Goal: Transaction & Acquisition: Purchase product/service

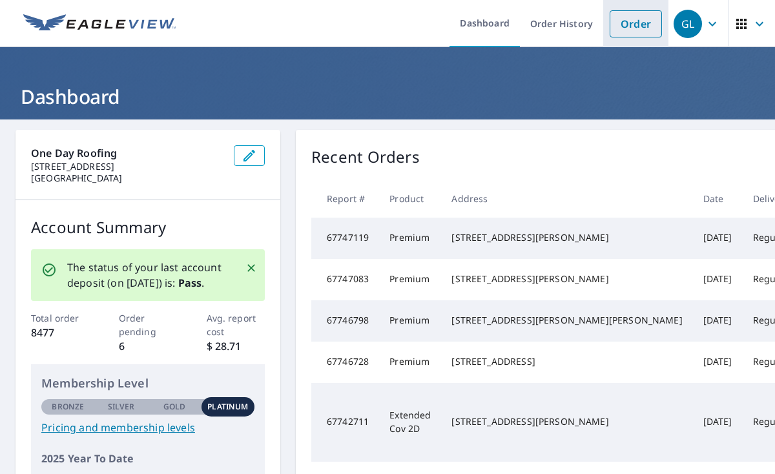
click at [633, 27] on link "Order" at bounding box center [636, 23] width 52 height 27
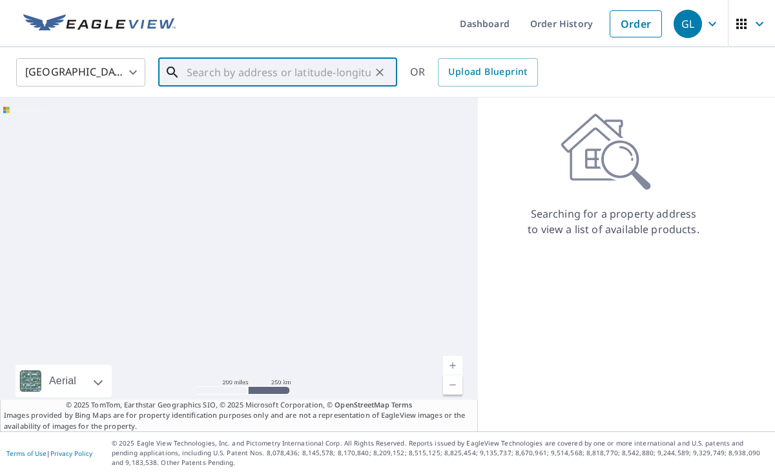
click at [259, 65] on input "text" at bounding box center [279, 72] width 184 height 36
paste input "[STREET_ADDRESS]"
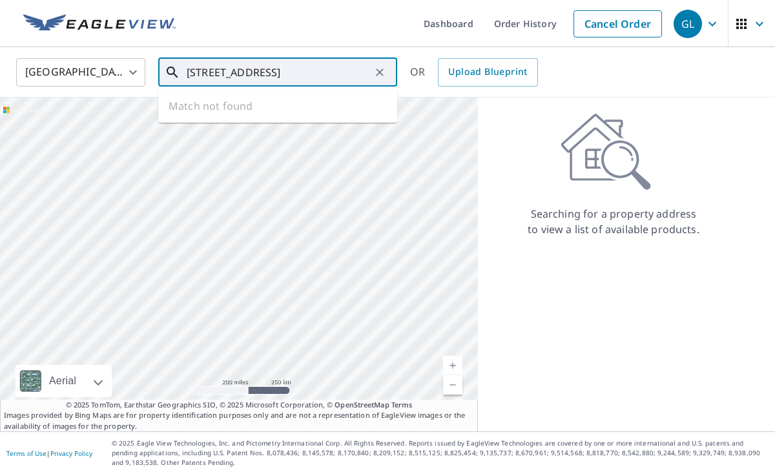
type input "[STREET_ADDRESS]"
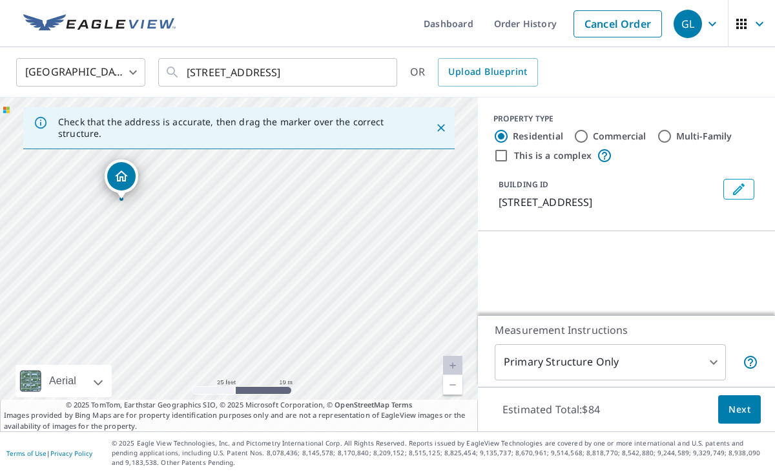
drag, startPoint x: 299, startPoint y: 295, endPoint x: 246, endPoint y: 220, distance: 92.3
click at [259, 215] on div "[STREET_ADDRESS]" at bounding box center [239, 265] width 478 height 334
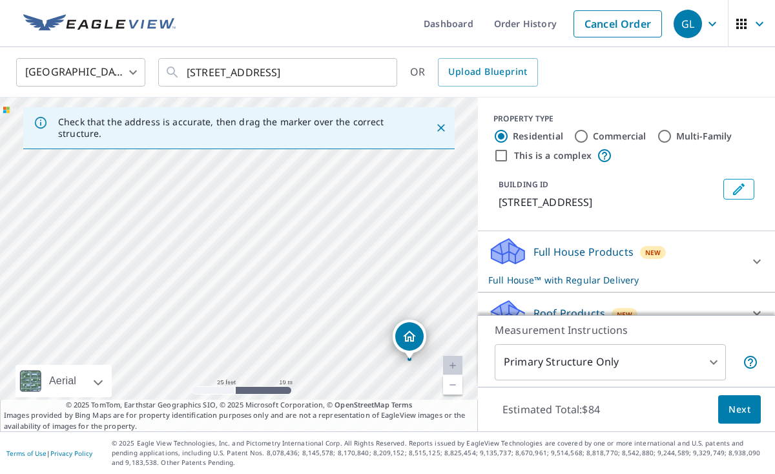
drag, startPoint x: 238, startPoint y: 242, endPoint x: 408, endPoint y: 335, distance: 194.0
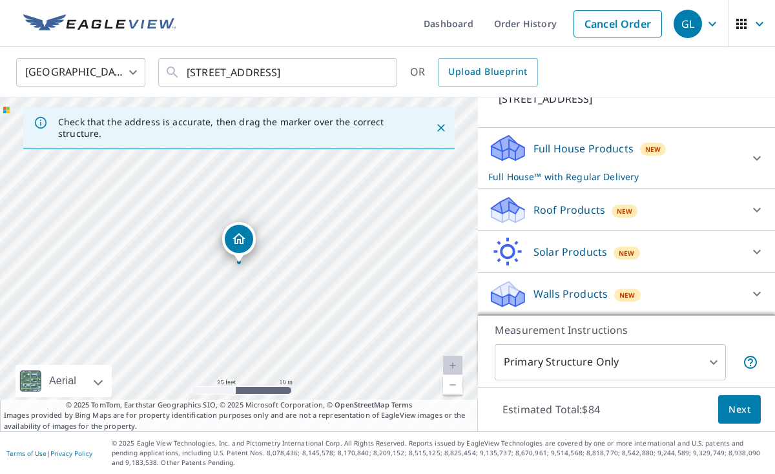
click at [718, 212] on div "Roof Products New" at bounding box center [614, 210] width 253 height 30
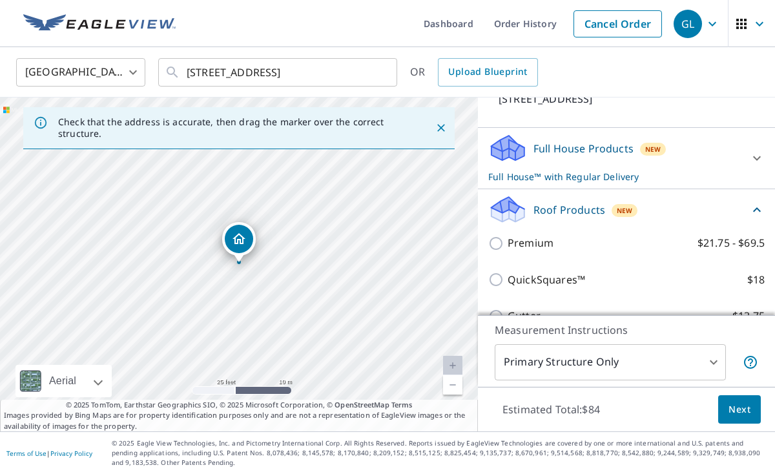
scroll to position [103, 0]
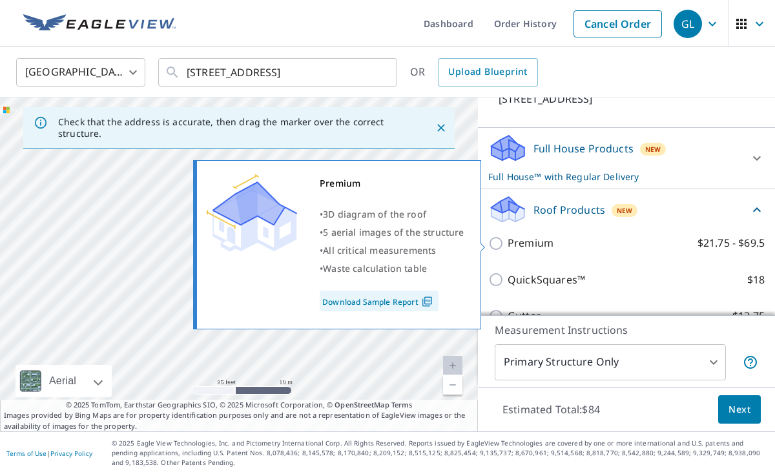
drag, startPoint x: 496, startPoint y: 244, endPoint x: 604, endPoint y: 317, distance: 130.8
click at [495, 244] on input "Premium $21.75 - $69.5" at bounding box center [497, 244] width 19 height 16
checkbox input "true"
checkbox input "false"
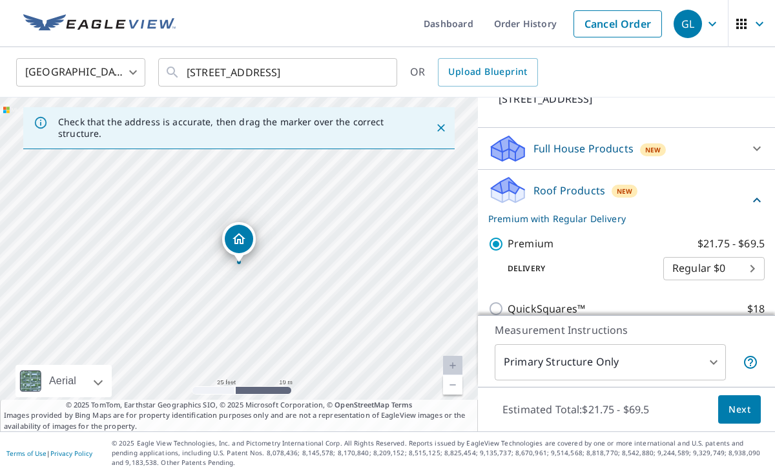
click at [737, 412] on span "Next" at bounding box center [740, 410] width 22 height 16
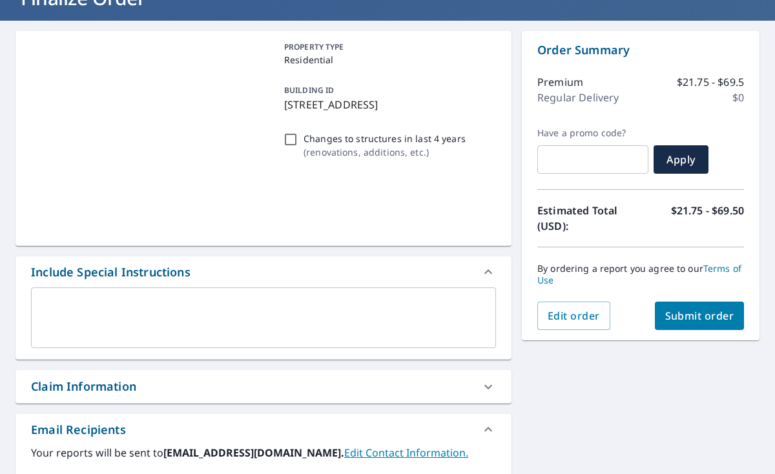
scroll to position [99, 0]
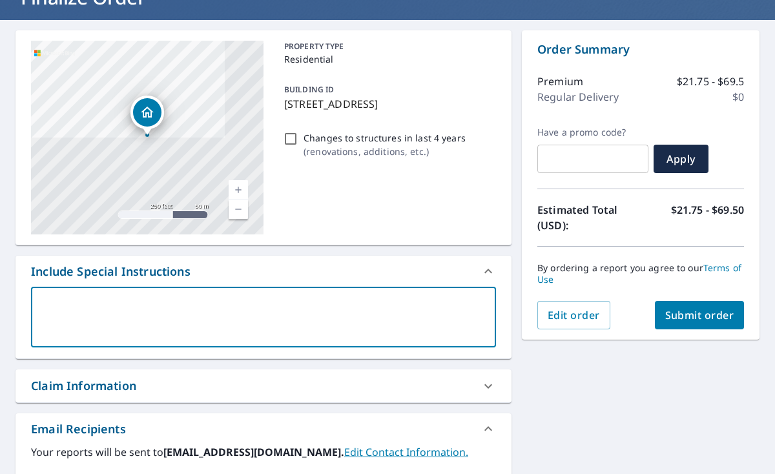
click at [100, 313] on textarea at bounding box center [263, 317] width 447 height 37
type textarea "p"
type textarea "x"
checkbox input "true"
type textarea "pl"
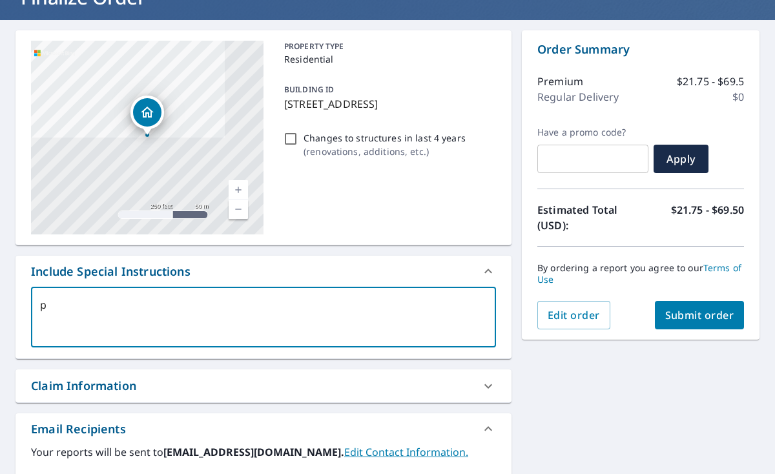
type textarea "x"
checkbox input "true"
type textarea "ple"
type textarea "x"
checkbox input "true"
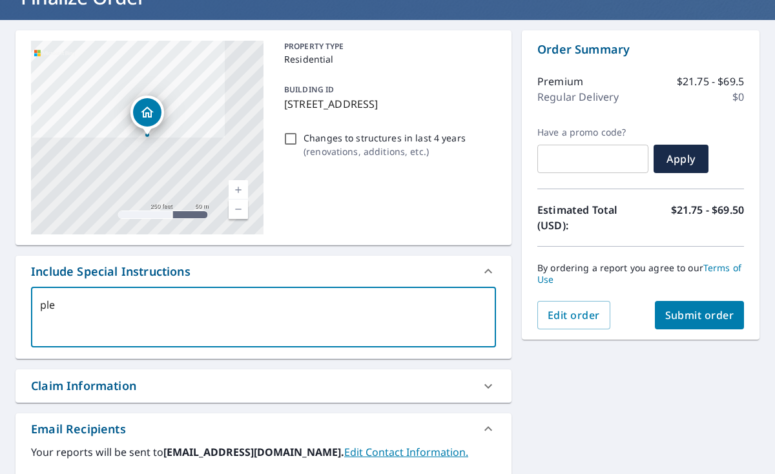
type textarea "plea"
type textarea "x"
checkbox input "true"
type textarea "pleas"
type textarea "x"
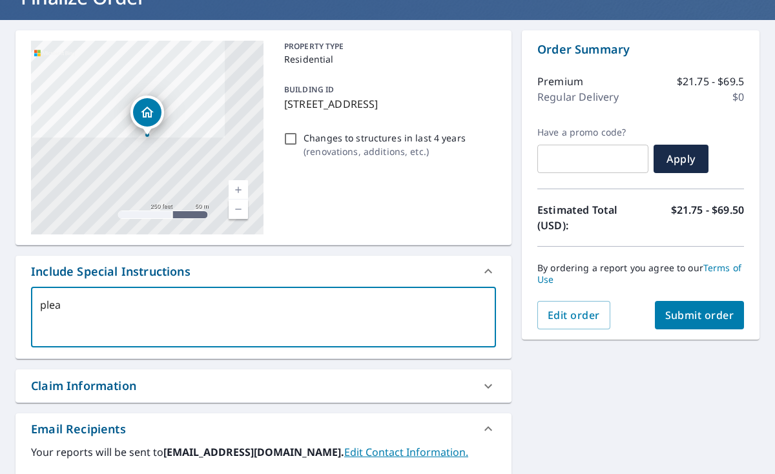
checkbox input "true"
type textarea "please"
type textarea "x"
checkbox input "true"
type textarea "please"
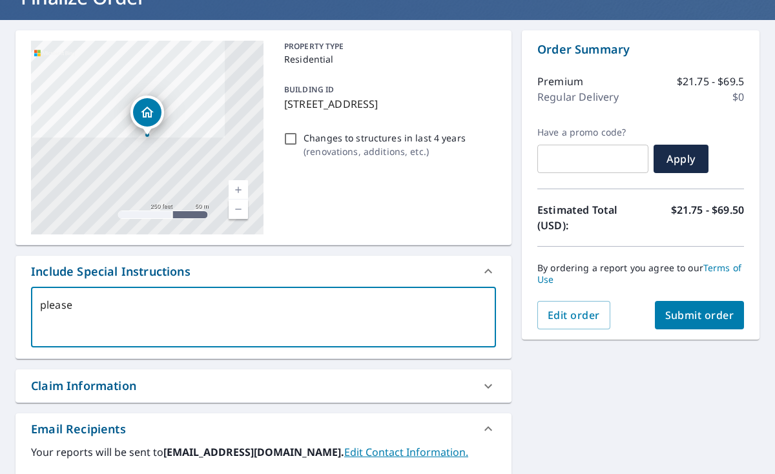
type textarea "x"
checkbox input "true"
type textarea "please p"
type textarea "x"
checkbox input "true"
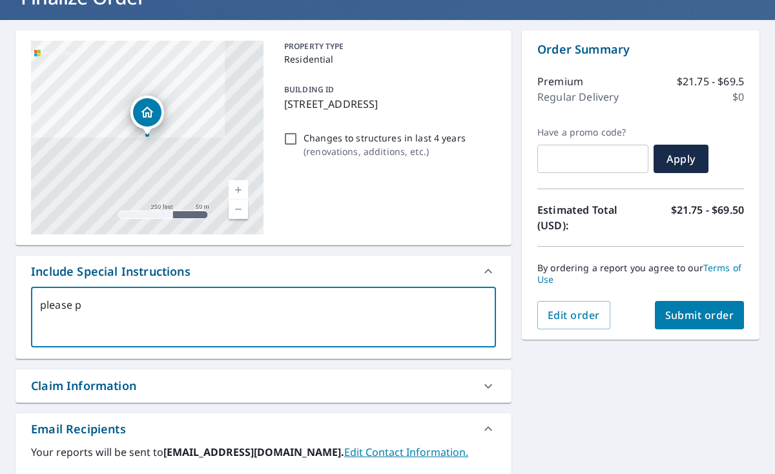
type textarea "please pu"
type textarea "x"
checkbox input "true"
type textarea "please pul"
type textarea "x"
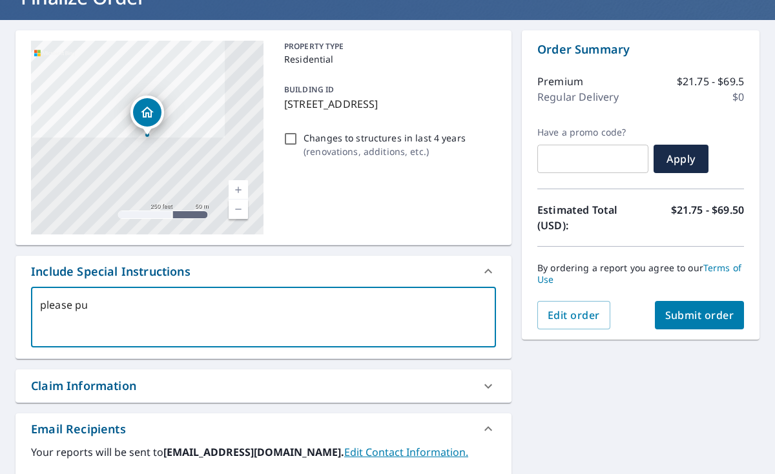
checkbox input "true"
type textarea "please pull"
type textarea "x"
checkbox input "true"
type textarea "please pull"
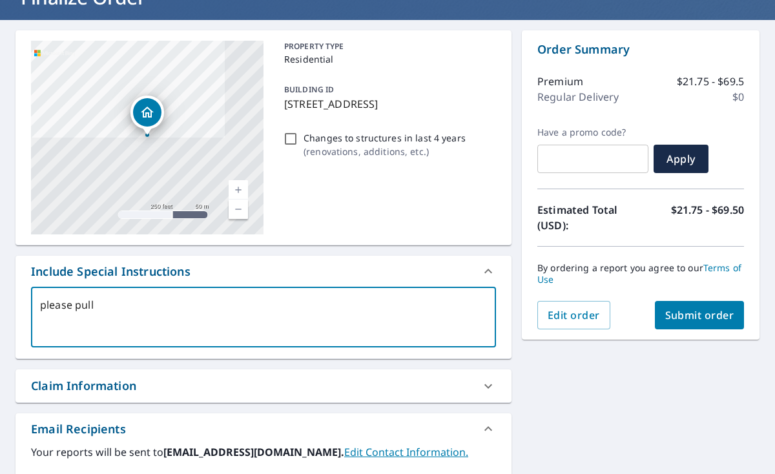
type textarea "x"
checkbox input "true"
type textarea "please pull t"
type textarea "x"
checkbox input "true"
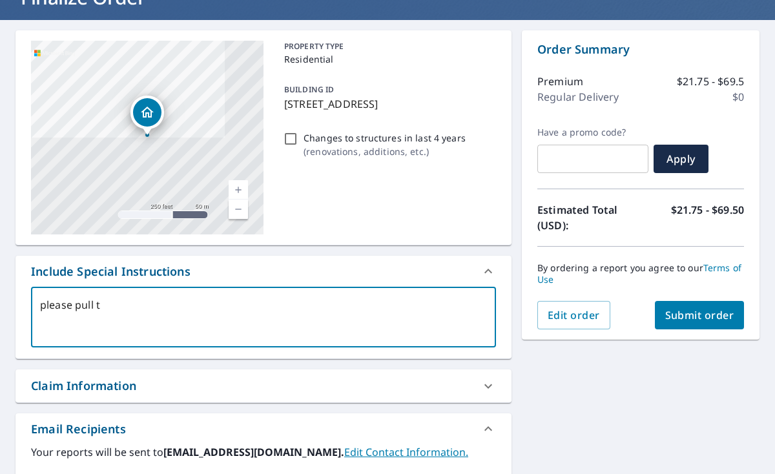
type textarea "please pull th"
type textarea "x"
checkbox input "true"
type textarea "please pull the"
type textarea "x"
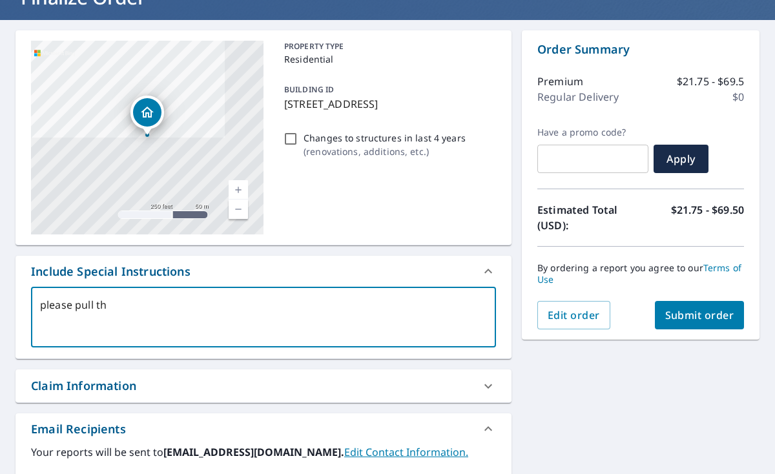
checkbox input "true"
type textarea "please pull the"
type textarea "x"
checkbox input "true"
type textarea "please pull the p"
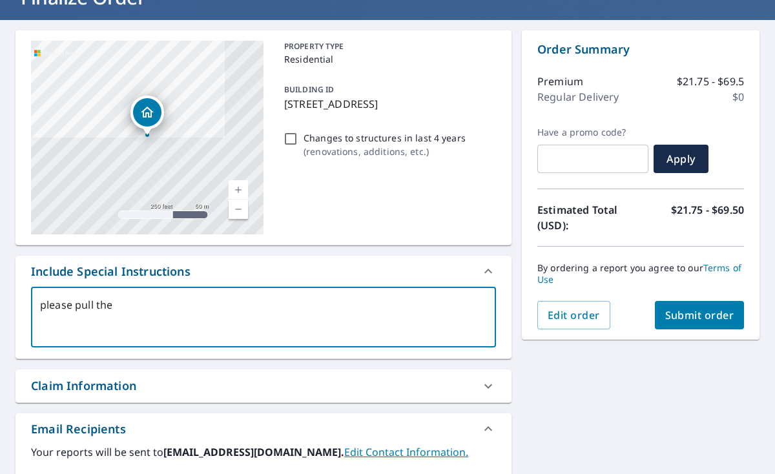
type textarea "x"
checkbox input "true"
type textarea "please pull the pi"
type textarea "x"
checkbox input "true"
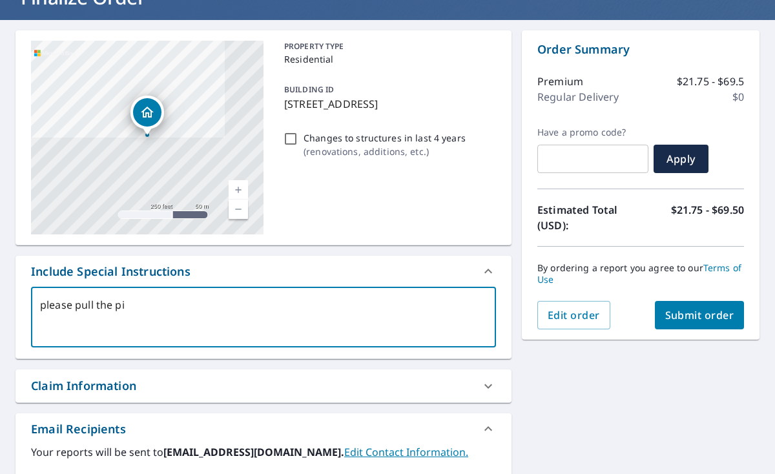
type textarea "please pull the pin"
type textarea "x"
checkbox input "true"
type textarea "please pull the pinn"
type textarea "x"
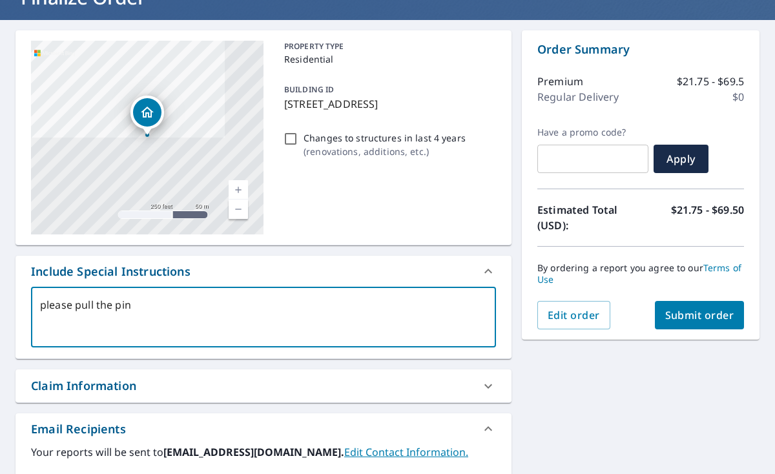
checkbox input "true"
type textarea "please pull the pinne"
type textarea "x"
checkbox input "true"
type textarea "please pull the pinned"
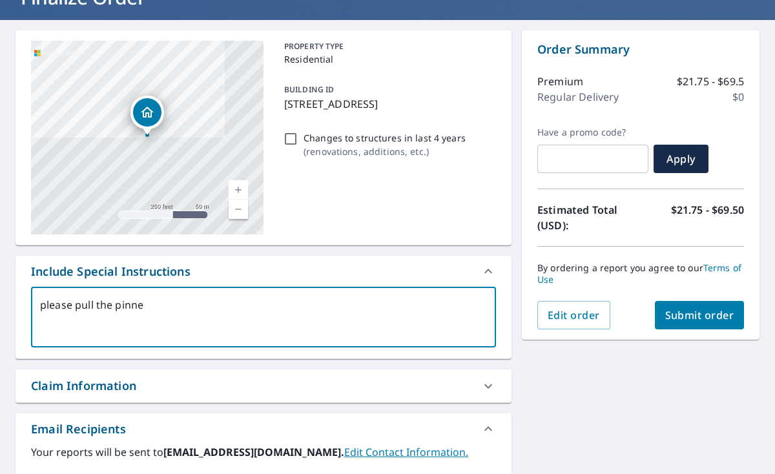
type textarea "x"
checkbox input "true"
type textarea "please pull the pinned"
type textarea "x"
checkbox input "true"
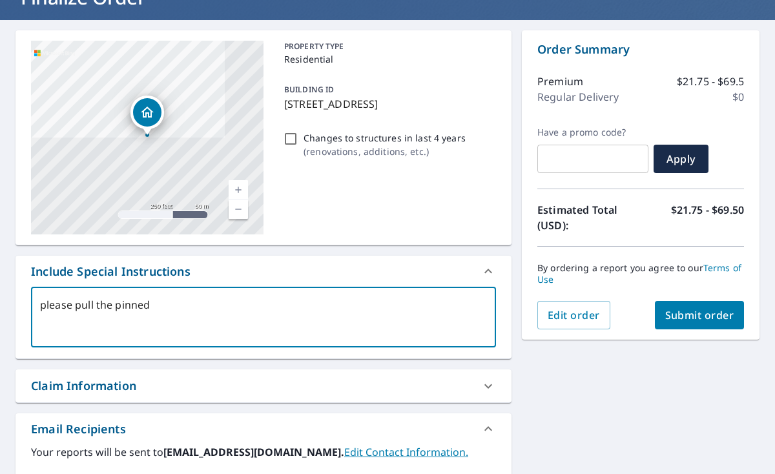
type textarea "please pull the pinned s"
type textarea "x"
checkbox input "true"
type textarea "please pull the pinned st"
type textarea "x"
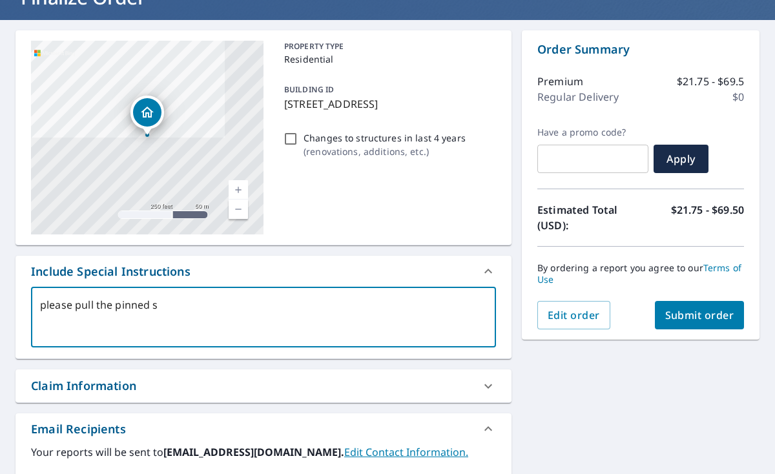
checkbox input "true"
type textarea "please pull the pinned str"
type textarea "x"
checkbox input "true"
type textarea "please pull the pinned stru"
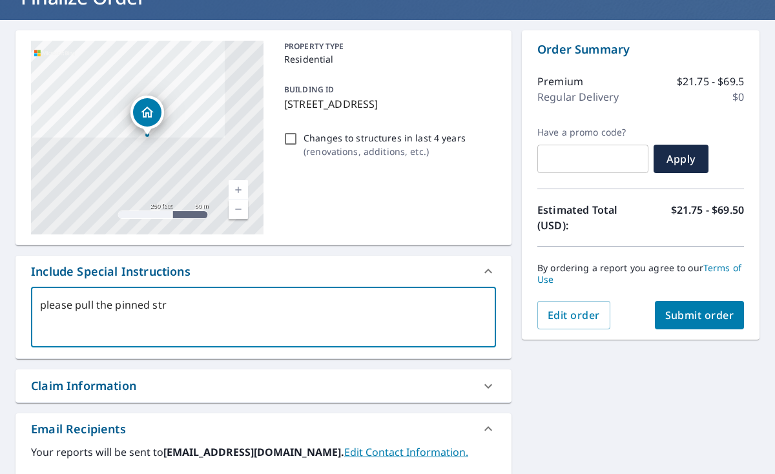
type textarea "x"
checkbox input "true"
type textarea "please pull the pinned struc"
type textarea "x"
checkbox input "true"
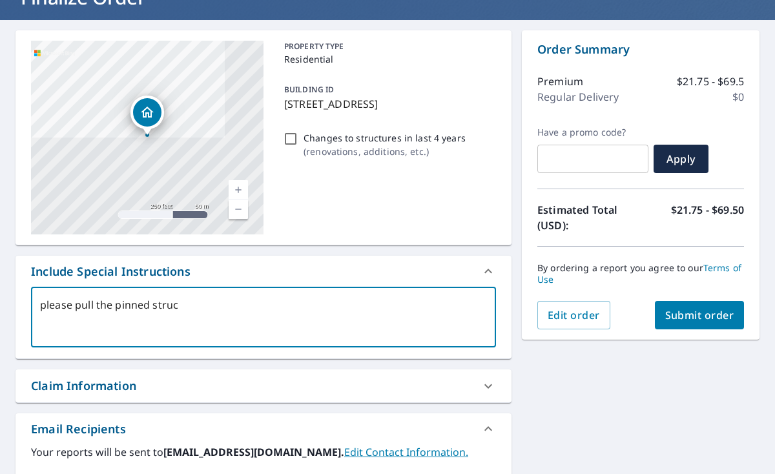
type textarea "please pull the pinned struct"
type textarea "x"
checkbox input "true"
type textarea "please pull the pinned structu"
type textarea "x"
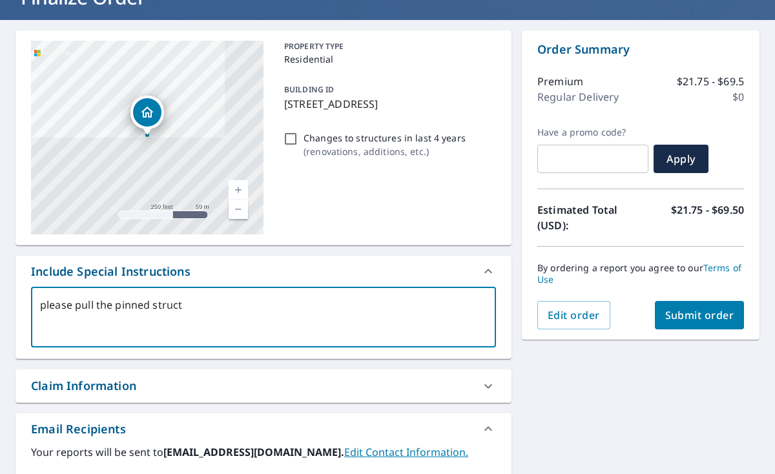
checkbox input "true"
type textarea "please pull the pinned structur"
type textarea "x"
checkbox input "true"
type textarea "please pull the pinned structure"
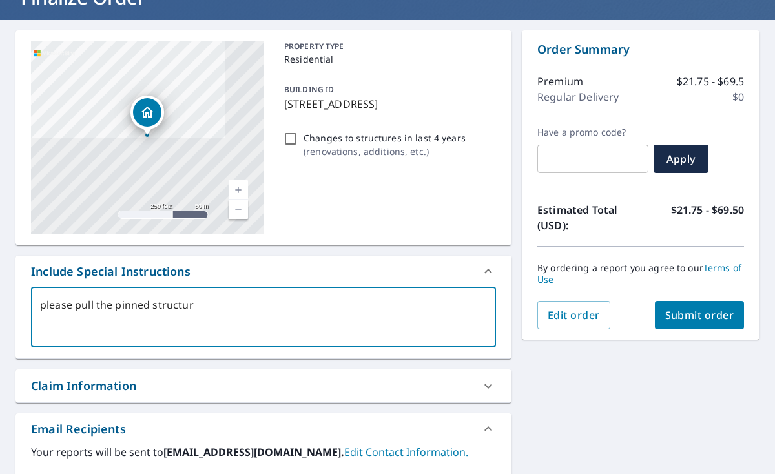
type textarea "x"
checkbox input "true"
type textarea "please pull the pinned structurew"
type textarea "x"
checkbox input "true"
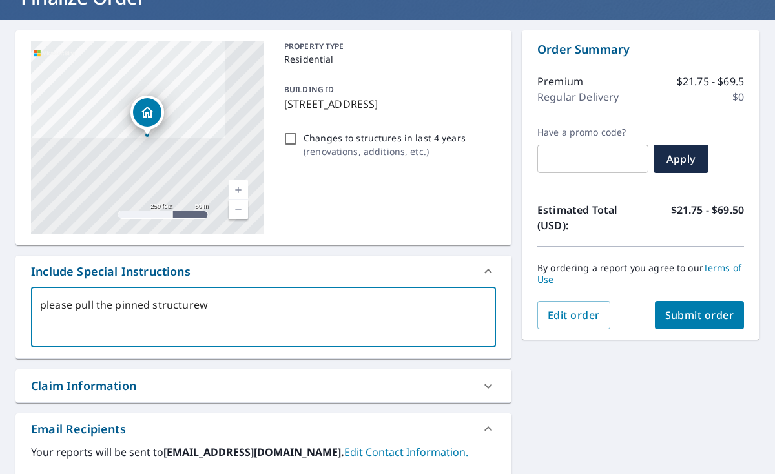
type textarea "please pull the pinned structurew"
type textarea "x"
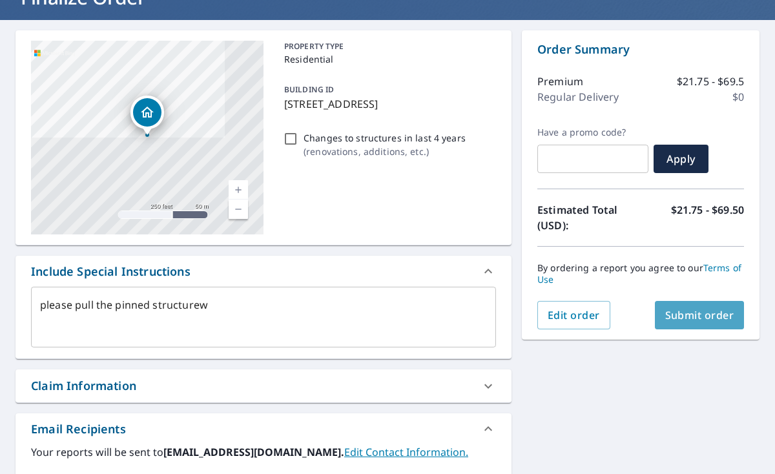
click at [684, 302] on button "Submit order" at bounding box center [700, 315] width 90 height 28
type textarea "x"
checkbox input "true"
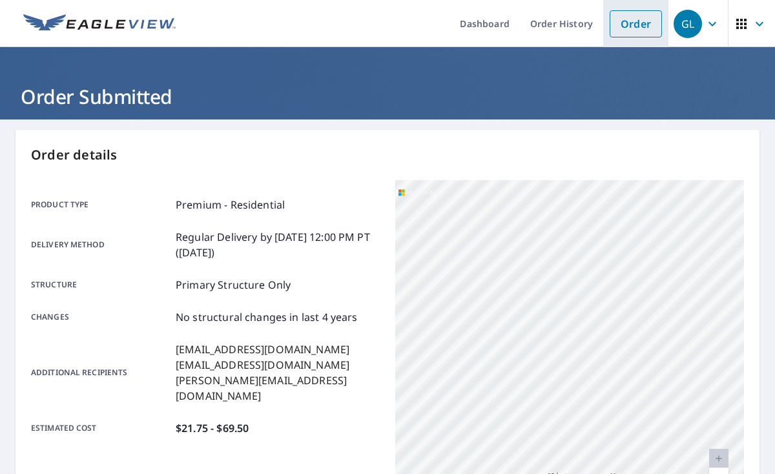
click at [629, 35] on link "Order" at bounding box center [636, 23] width 52 height 27
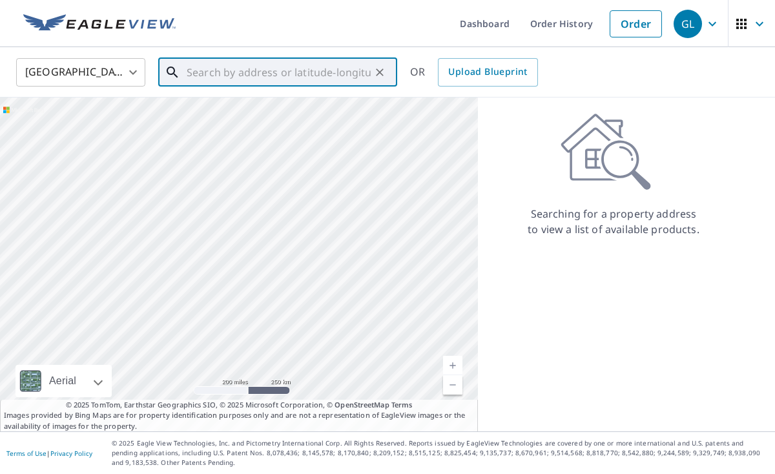
click at [197, 74] on input "text" at bounding box center [279, 72] width 184 height 36
paste input "[STREET_ADDRESS][PERSON_NAME]"
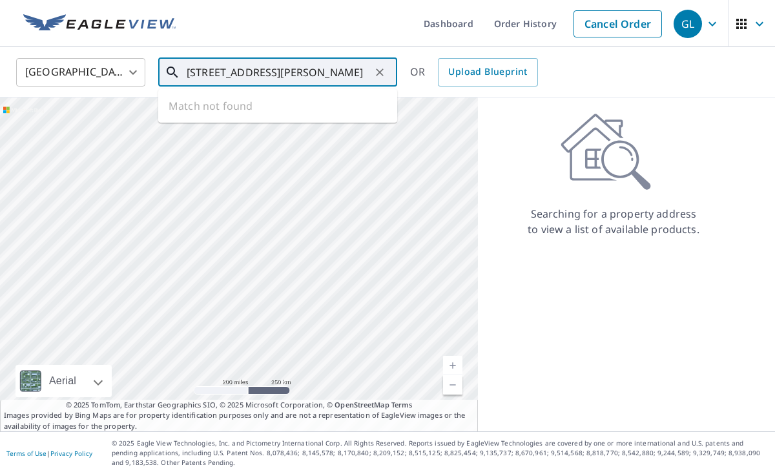
type input "[STREET_ADDRESS][PERSON_NAME]"
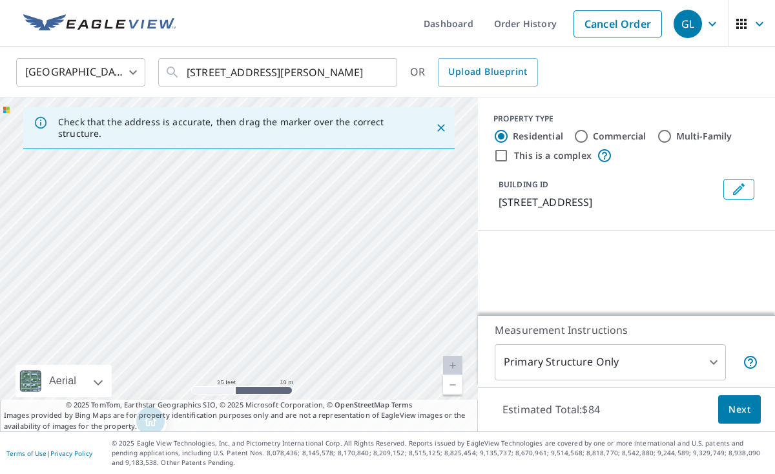
drag, startPoint x: 286, startPoint y: 258, endPoint x: 267, endPoint y: 104, distance: 155.5
click at [267, 105] on div "[STREET_ADDRESS]" at bounding box center [239, 265] width 478 height 334
drag, startPoint x: 273, startPoint y: 147, endPoint x: 276, endPoint y: 132, distance: 15.2
click at [276, 132] on div "Check that the address is accurate, then drag the marker over the correct struc…" at bounding box center [239, 265] width 478 height 334
drag, startPoint x: 261, startPoint y: 178, endPoint x: 270, endPoint y: 150, distance: 29.8
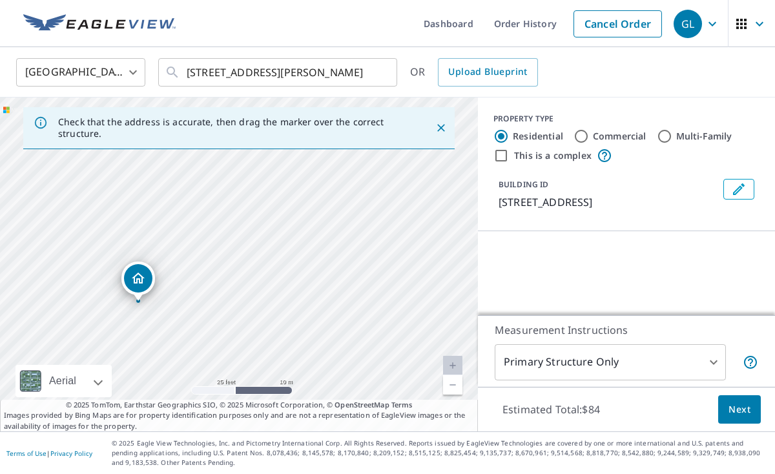
click at [268, 156] on div "[STREET_ADDRESS]" at bounding box center [239, 265] width 478 height 334
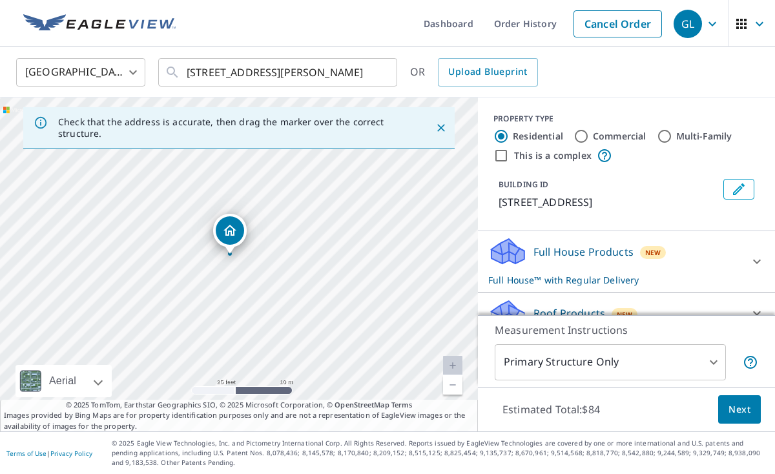
drag, startPoint x: 275, startPoint y: 297, endPoint x: 247, endPoint y: 258, distance: 48.2
click at [249, 260] on div "[STREET_ADDRESS]" at bounding box center [239, 265] width 478 height 334
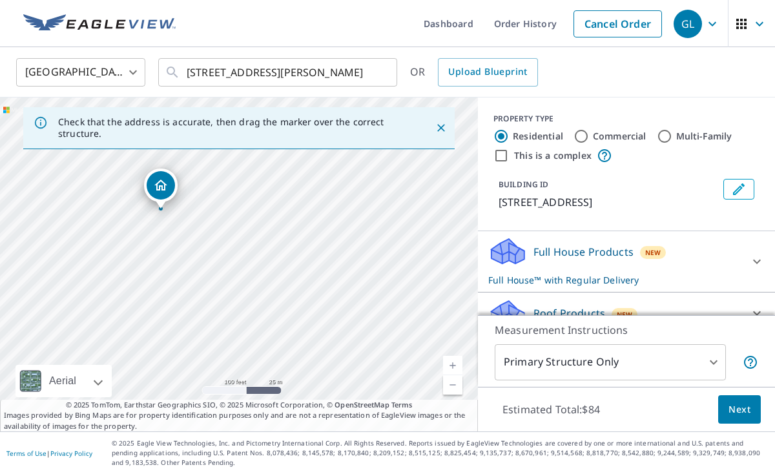
drag, startPoint x: 190, startPoint y: 269, endPoint x: 185, endPoint y: 250, distance: 20.1
click at [185, 250] on div "[STREET_ADDRESS]" at bounding box center [239, 265] width 478 height 334
click at [162, 265] on div "[STREET_ADDRESS]" at bounding box center [239, 265] width 478 height 334
drag, startPoint x: 335, startPoint y: 204, endPoint x: 274, endPoint y: 313, distance: 125.2
click at [272, 318] on div "[STREET_ADDRESS]" at bounding box center [239, 265] width 478 height 334
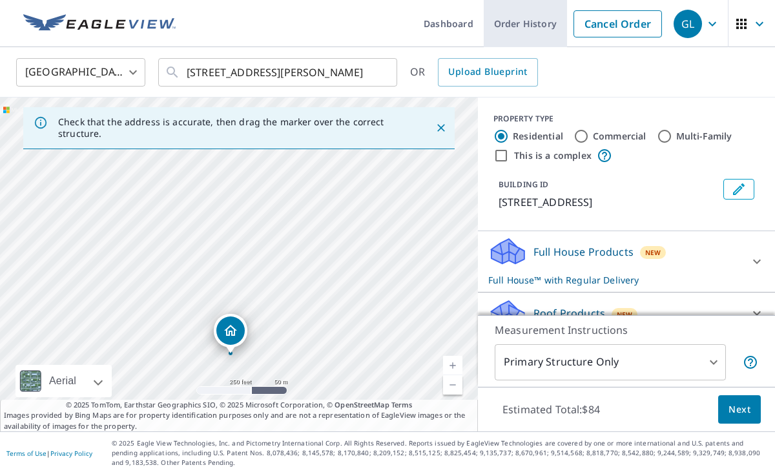
drag, startPoint x: 619, startPoint y: 22, endPoint x: 584, endPoint y: 21, distance: 34.9
click at [619, 21] on link "Cancel Order" at bounding box center [618, 23] width 89 height 27
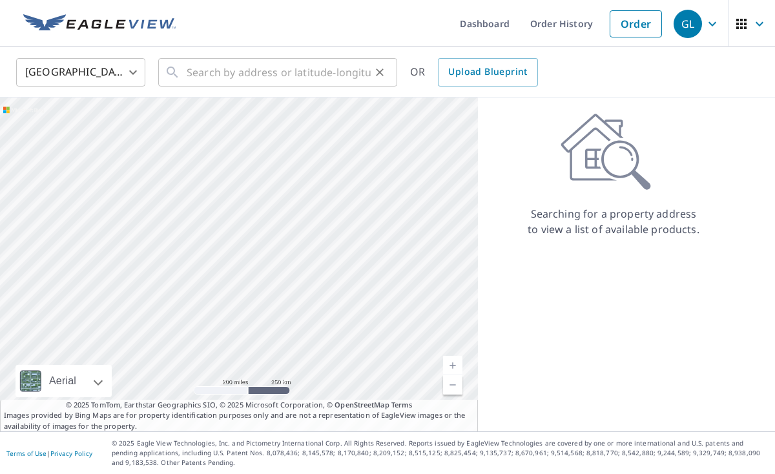
click at [185, 77] on div "​" at bounding box center [277, 72] width 239 height 28
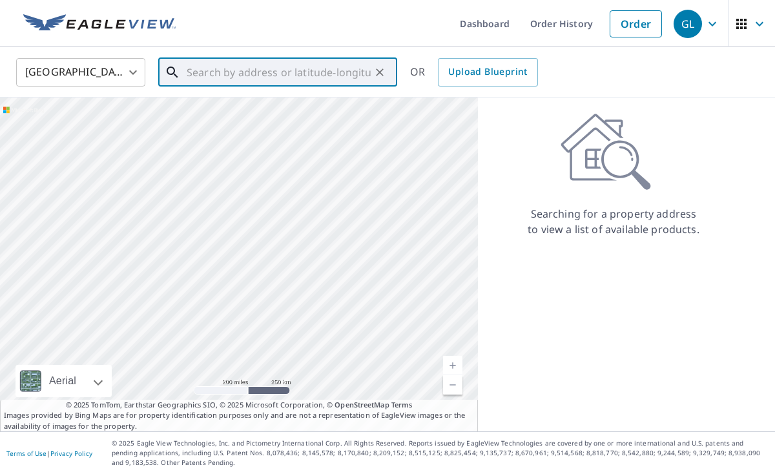
paste input "41.3927685672552, -75.82454035622044"
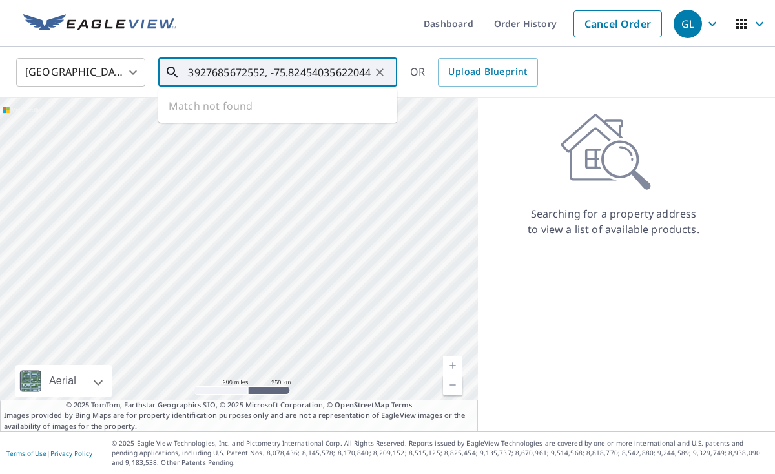
type input "41.3927685672552, -75.82454035622044"
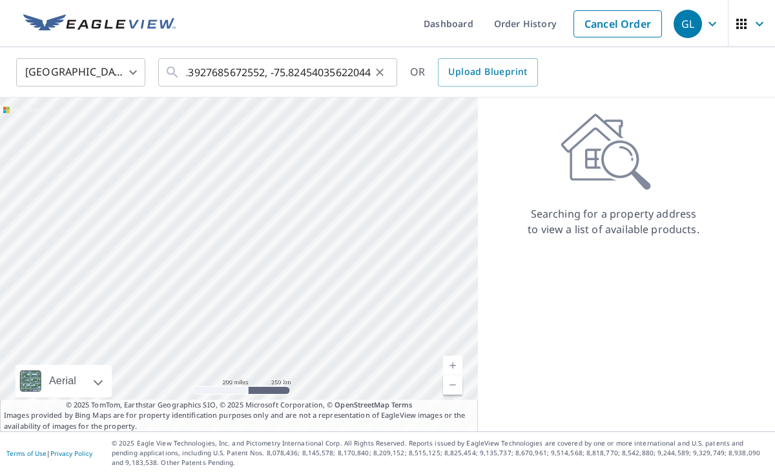
scroll to position [0, 0]
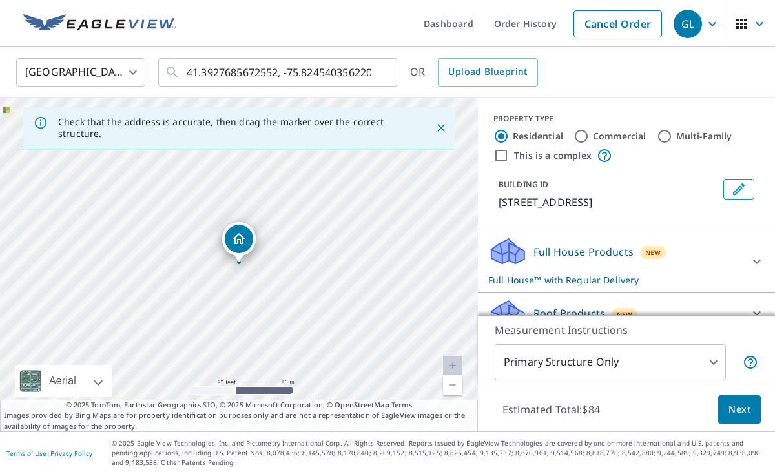
drag, startPoint x: 227, startPoint y: 217, endPoint x: 229, endPoint y: 233, distance: 16.3
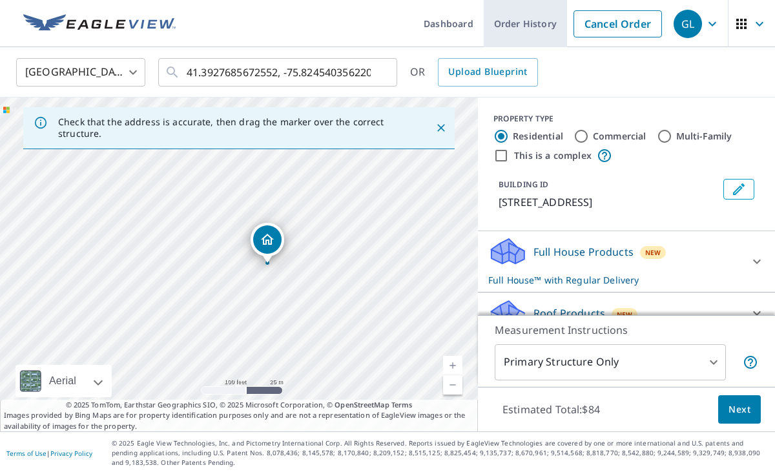
drag, startPoint x: 611, startPoint y: 26, endPoint x: 601, endPoint y: 28, distance: 9.9
click at [611, 26] on link "Cancel Order" at bounding box center [618, 23] width 89 height 27
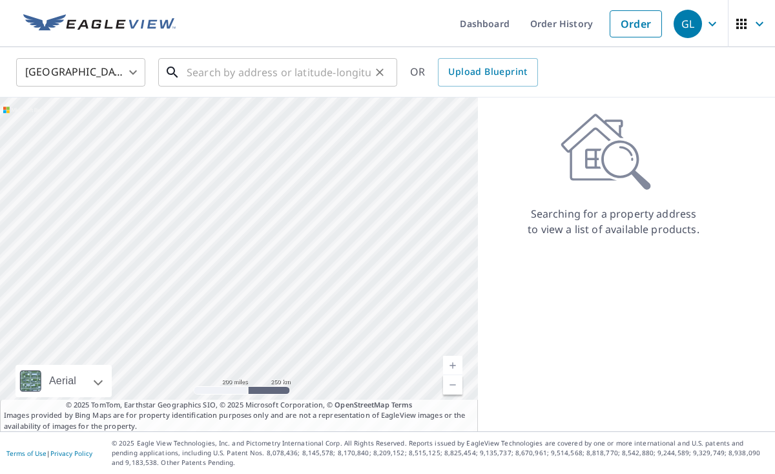
click at [262, 78] on input "text" at bounding box center [279, 72] width 184 height 36
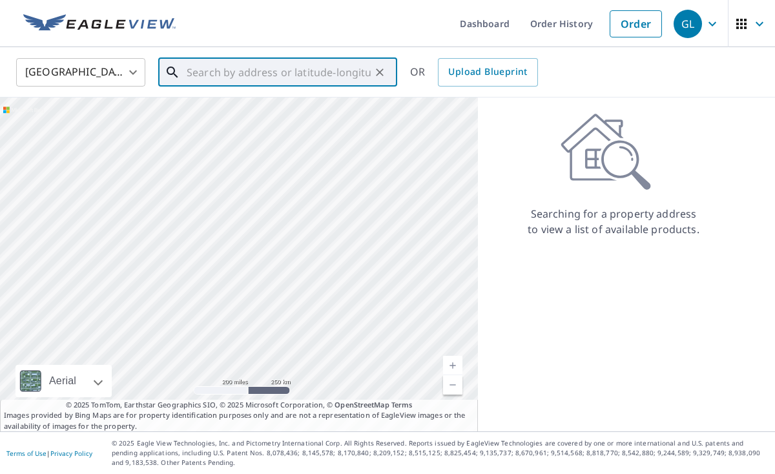
paste input "41.3927685672552, -75.82454035622044"
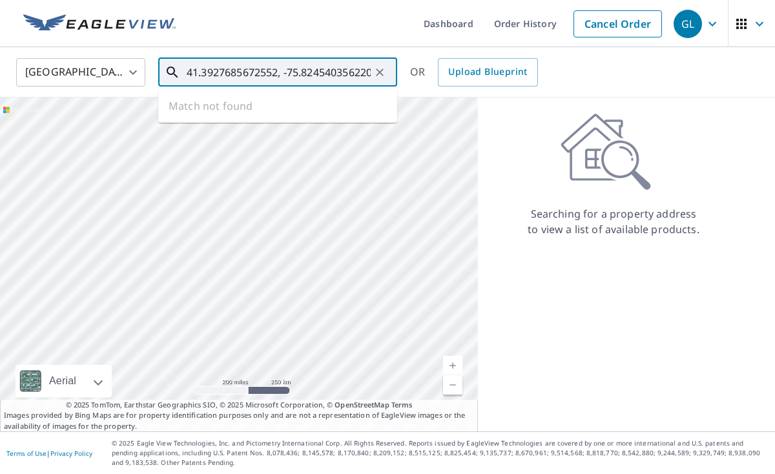
scroll to position [0, 17]
type input "41.3927685672552, -75.82454035622044"
click at [373, 73] on icon "Clear" at bounding box center [379, 72] width 13 height 13
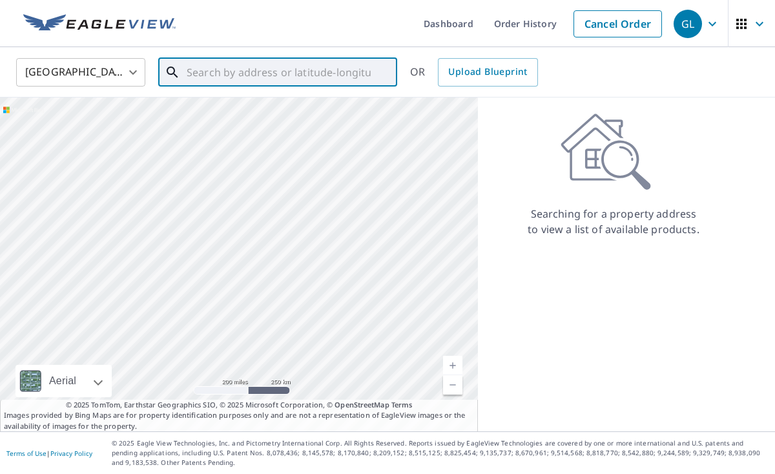
click at [235, 71] on input "text" at bounding box center [279, 72] width 184 height 36
paste input "41.3927685672552, -75.82454035622044"
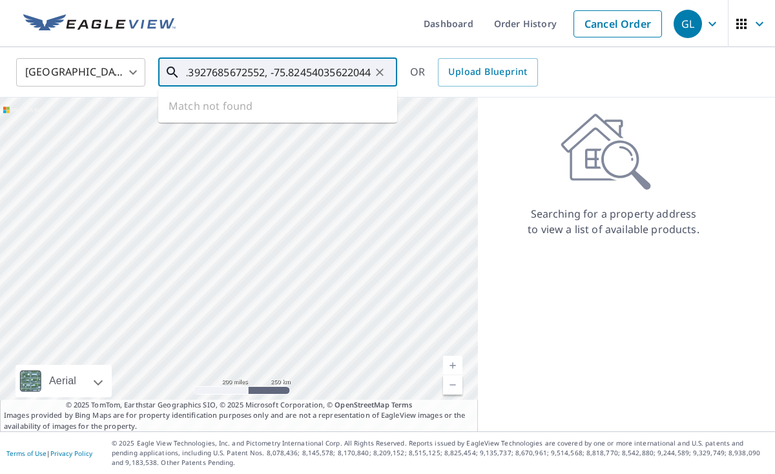
type input "41.3927685672552, -75.82454035622044"
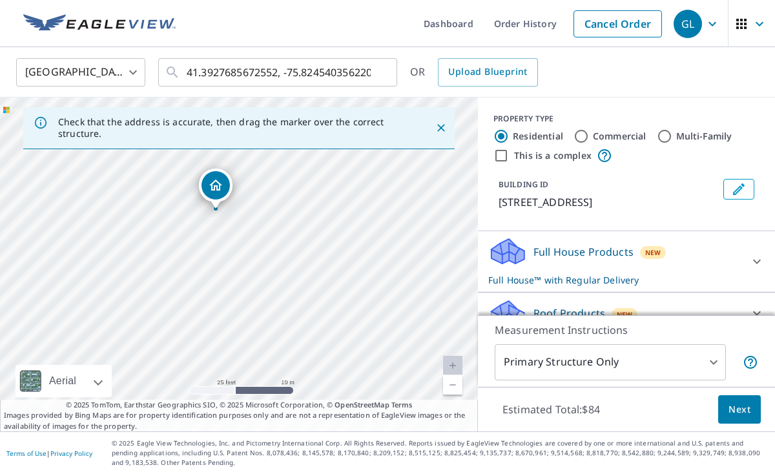
drag, startPoint x: 284, startPoint y: 278, endPoint x: 252, endPoint y: 228, distance: 59.0
click at [275, 254] on div "[STREET_ADDRESS][PERSON_NAME]" at bounding box center [239, 265] width 478 height 334
drag, startPoint x: 215, startPoint y: 186, endPoint x: 213, endPoint y: 213, distance: 27.3
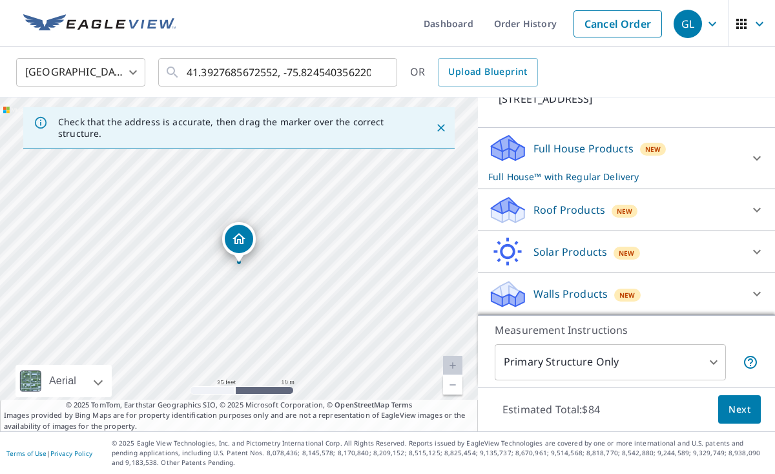
scroll to position [101, 0]
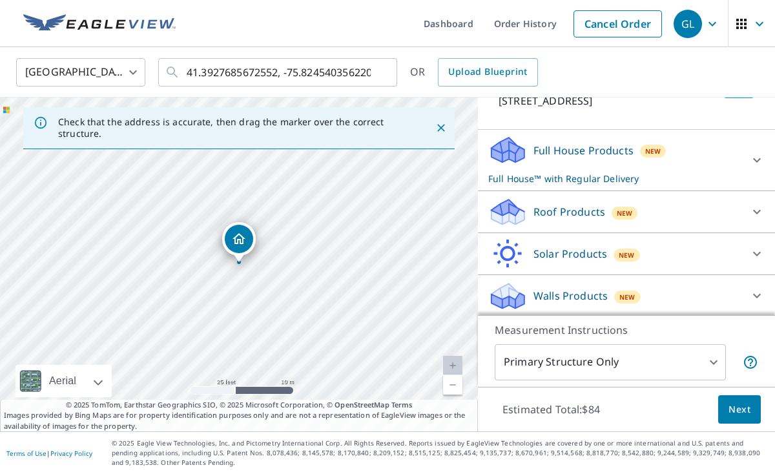
click at [687, 213] on div "Roof Products New" at bounding box center [614, 212] width 253 height 30
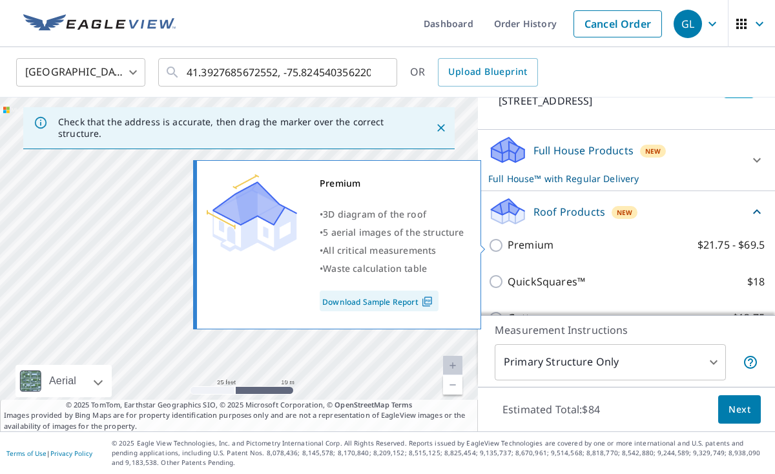
click at [488, 245] on div "Premium • 3D diagram of the roof • 5 aerial images of the structure • All criti…" at bounding box center [343, 244] width 296 height 177
click at [499, 244] on input "Premium $21.75 - $69.5" at bounding box center [497, 246] width 19 height 16
checkbox input "true"
checkbox input "false"
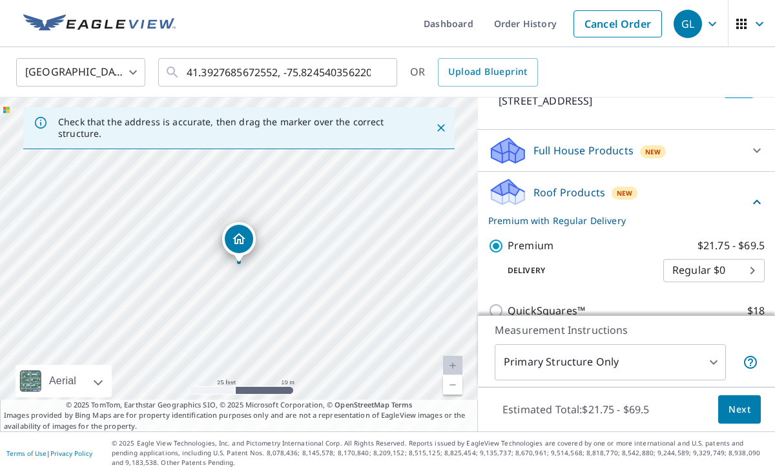
click at [736, 410] on span "Next" at bounding box center [740, 410] width 22 height 16
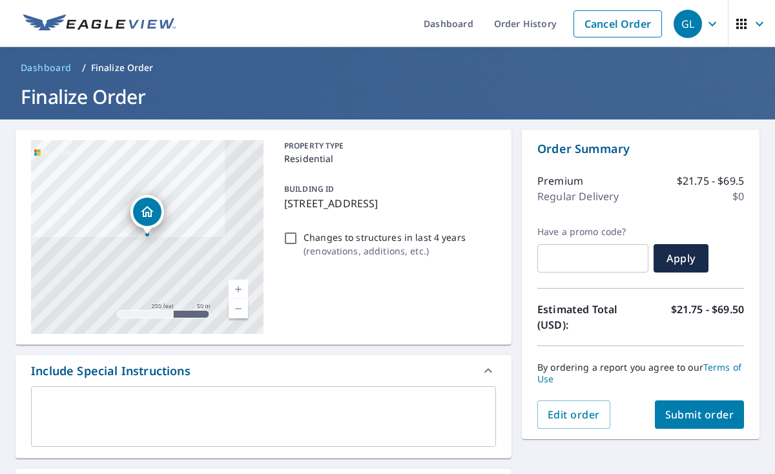
click at [699, 395] on div "By ordering a report you agree to our Terms of Use" at bounding box center [641, 373] width 207 height 54
click at [696, 412] on span "Submit order" at bounding box center [699, 415] width 69 height 14
checkbox input "true"
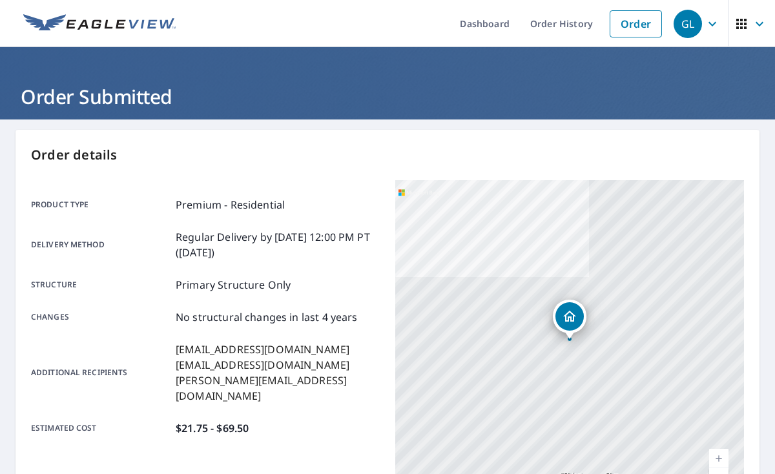
scroll to position [4, 0]
